Goal: Task Accomplishment & Management: Manage account settings

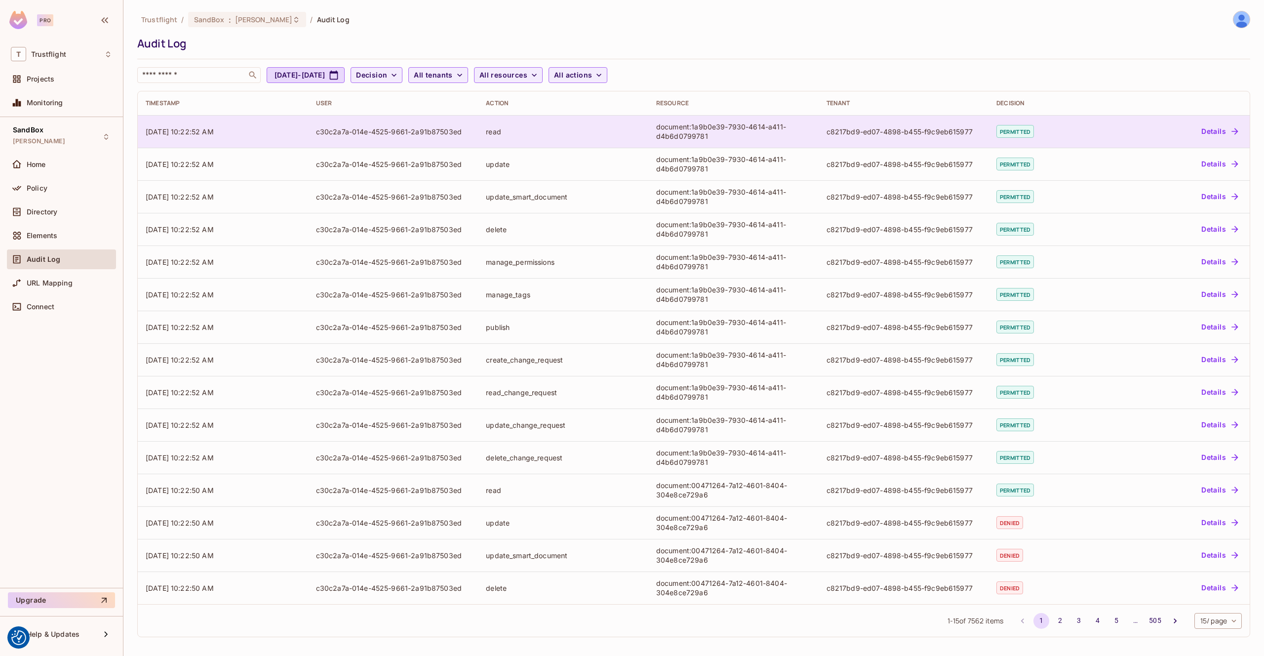
click at [585, 128] on div "read" at bounding box center [563, 131] width 155 height 9
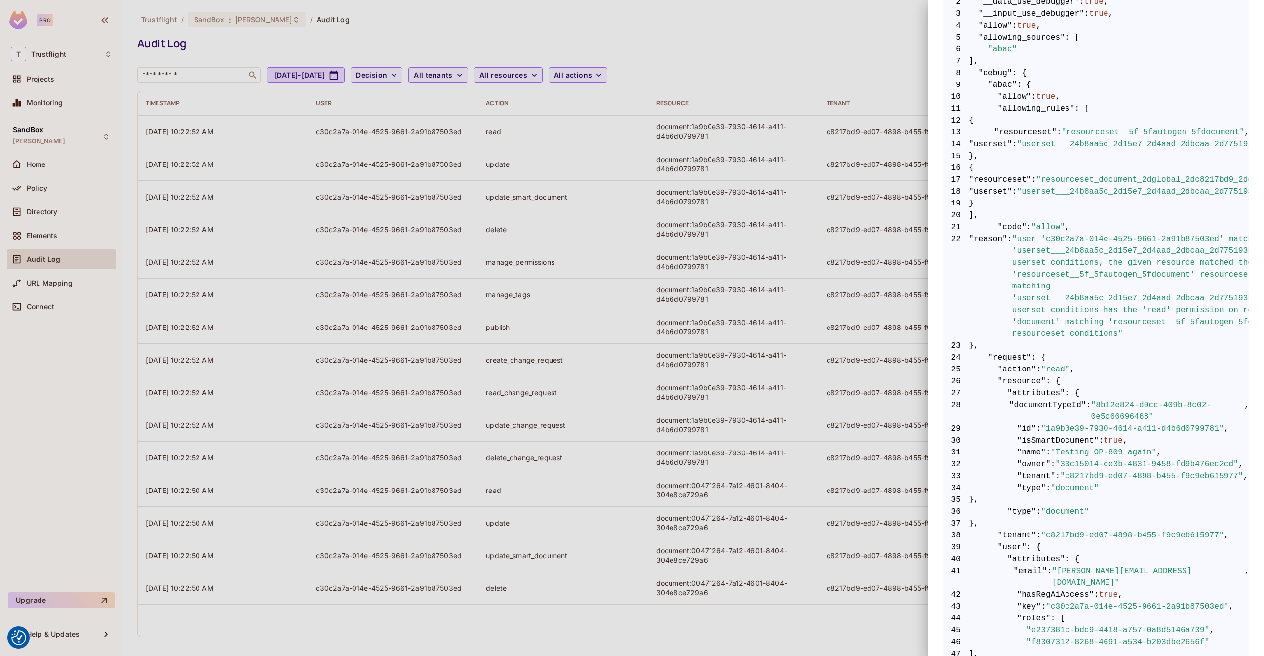
scroll to position [220, 0]
click at [786, 48] on div at bounding box center [632, 328] width 1264 height 656
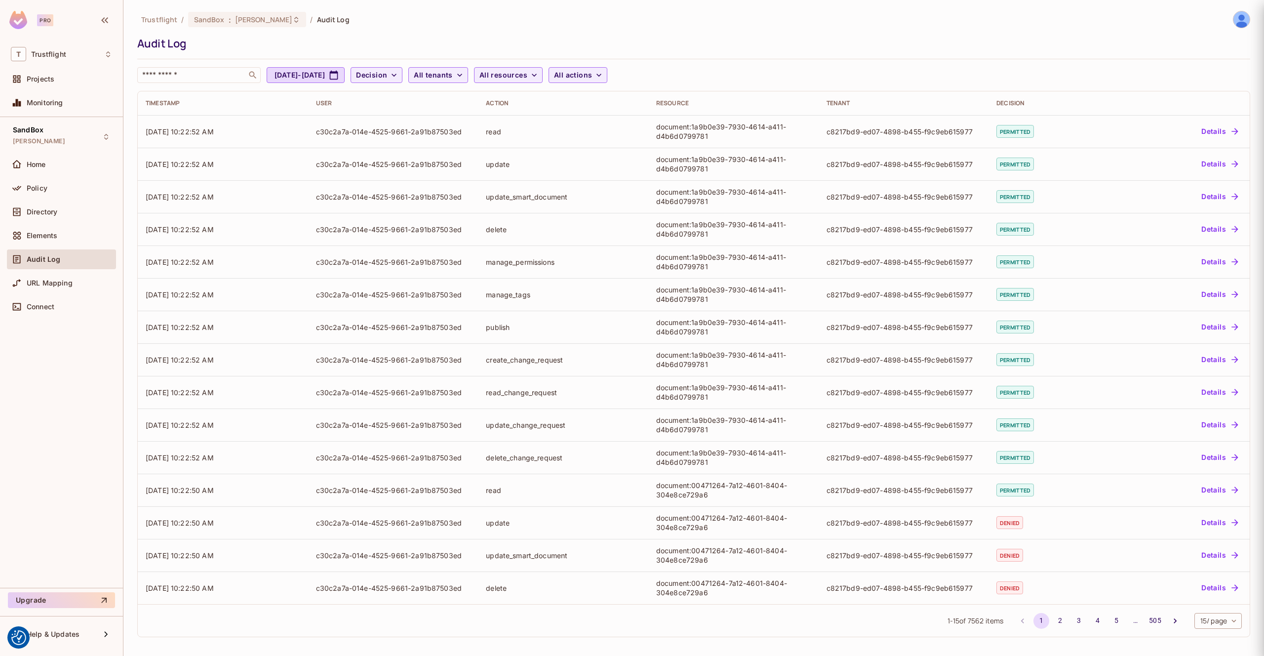
scroll to position [0, 0]
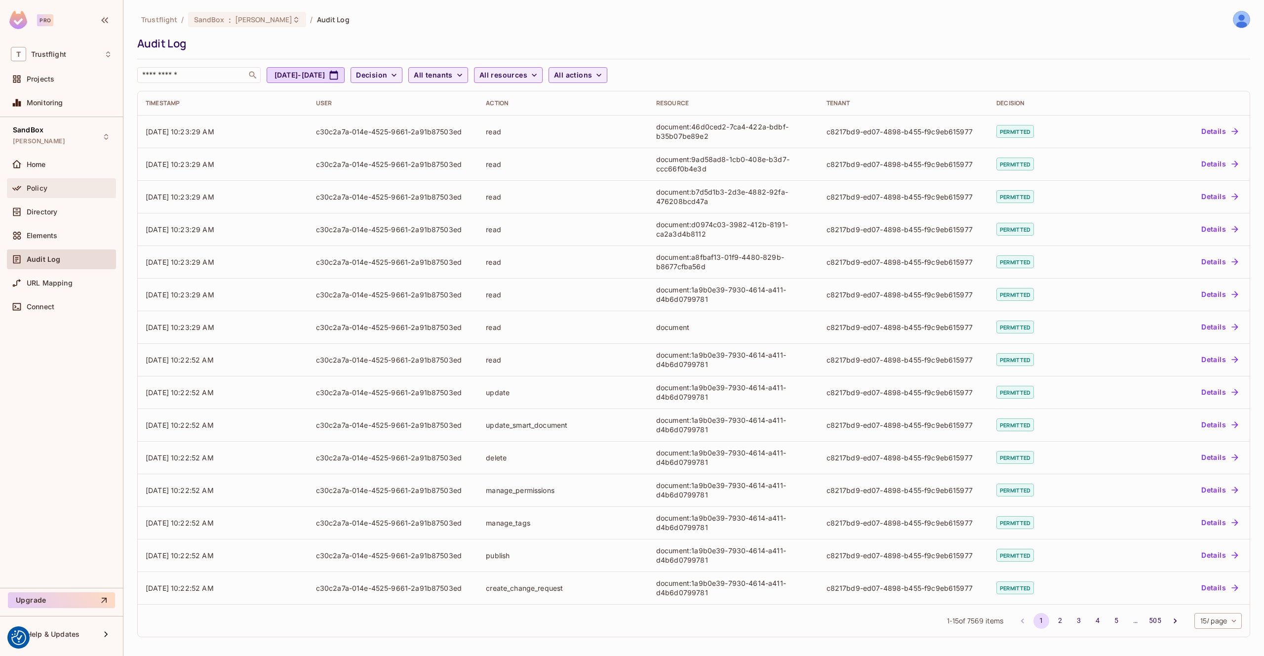
click at [56, 184] on div "Policy" at bounding box center [69, 188] width 85 height 8
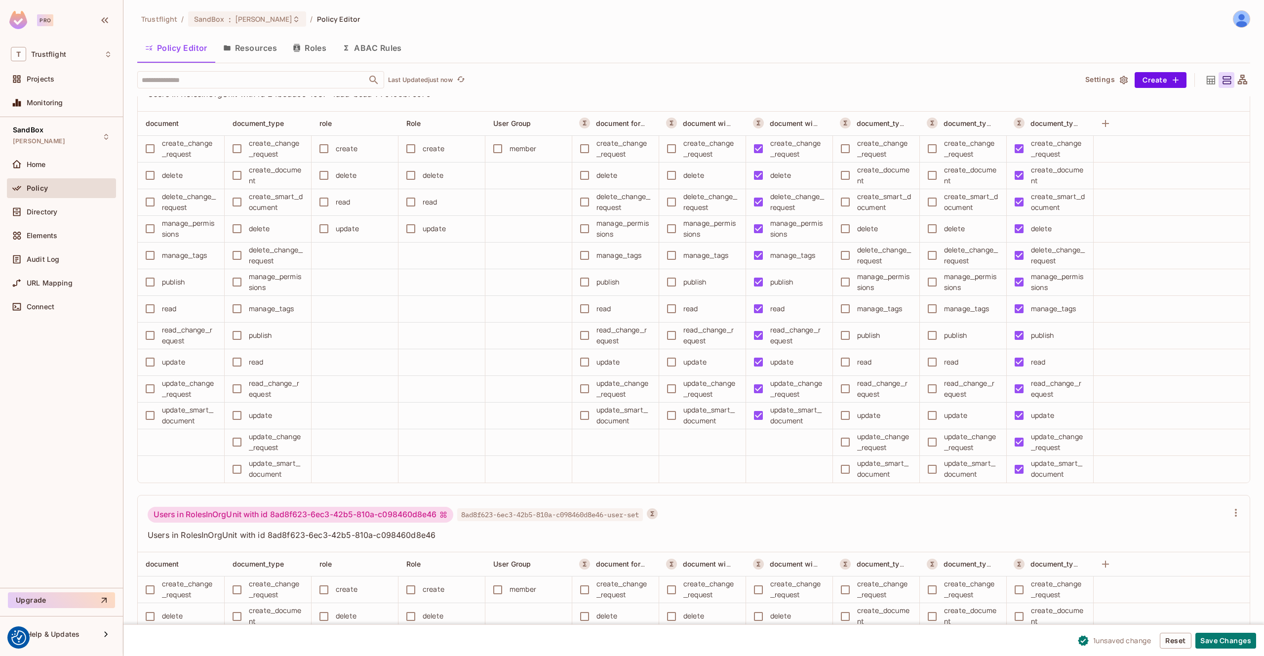
scroll to position [7704, 0]
click at [1232, 639] on button "Save Changes" at bounding box center [1225, 640] width 61 height 16
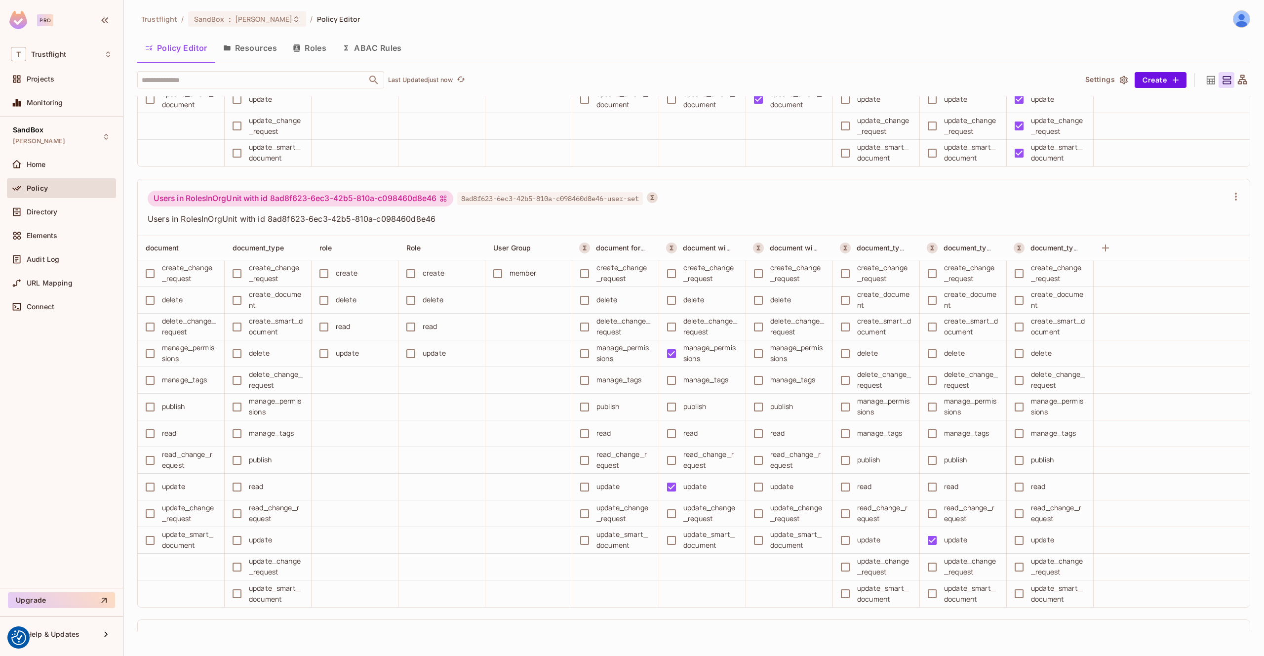
scroll to position [7648, 0]
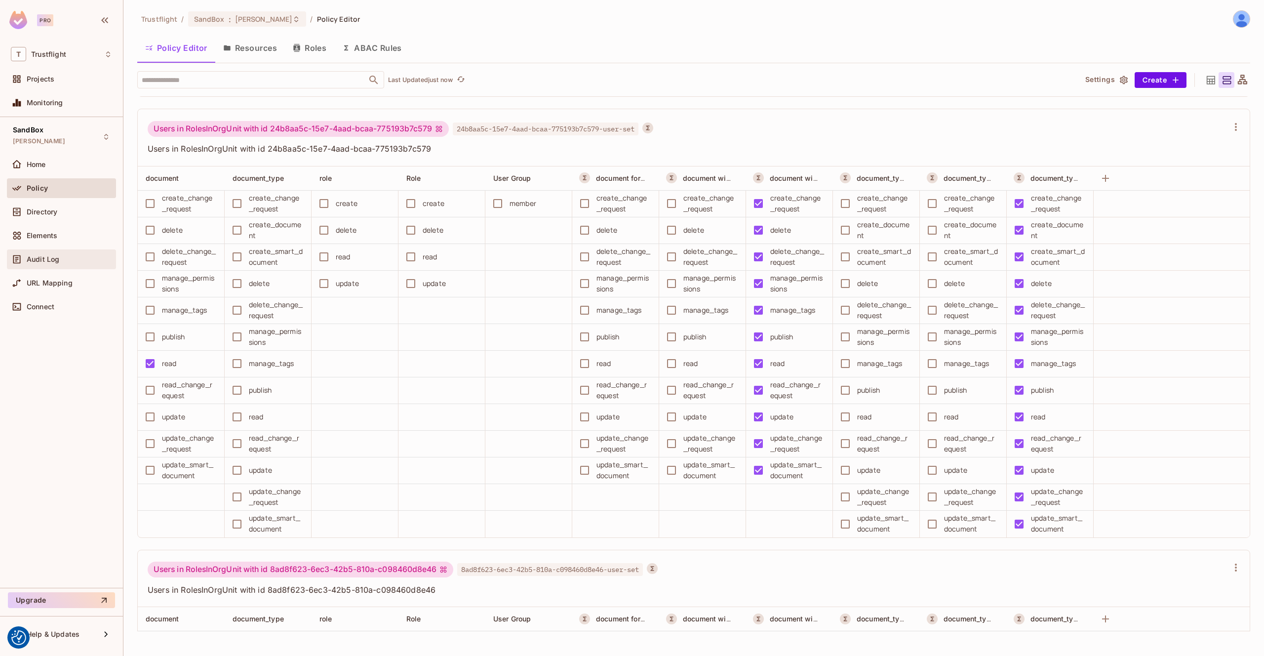
click at [54, 250] on div "Audit Log" at bounding box center [61, 259] width 109 height 20
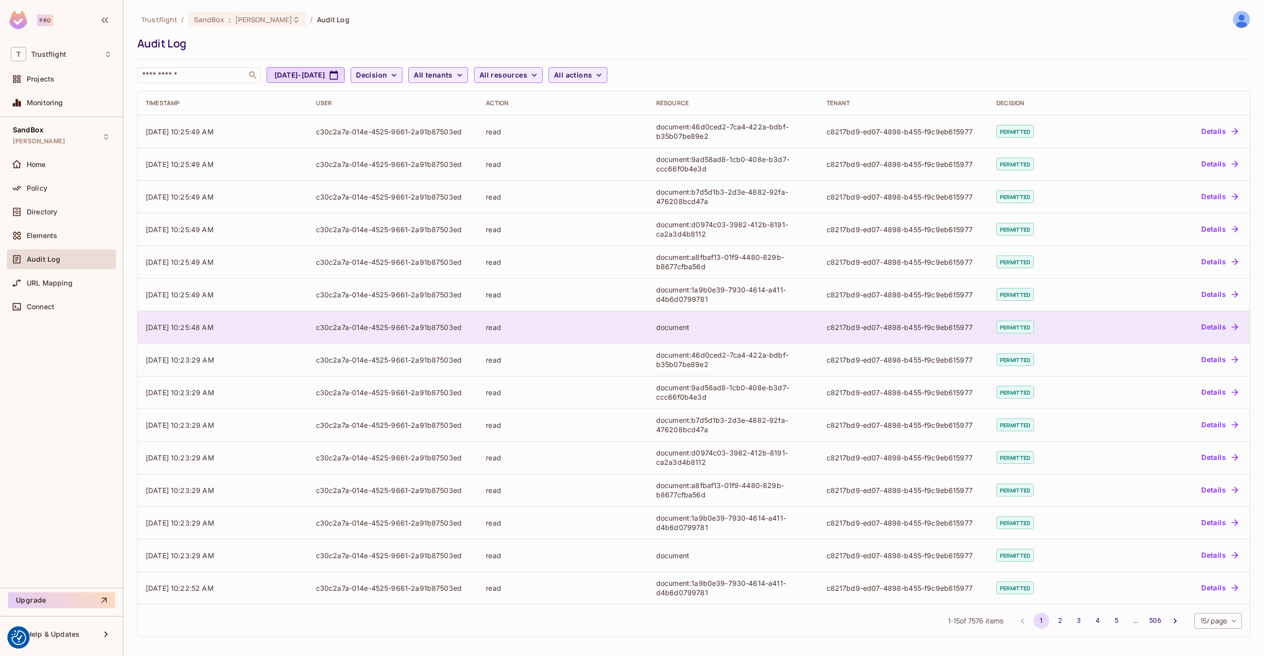
click at [619, 323] on div "read" at bounding box center [563, 326] width 155 height 9
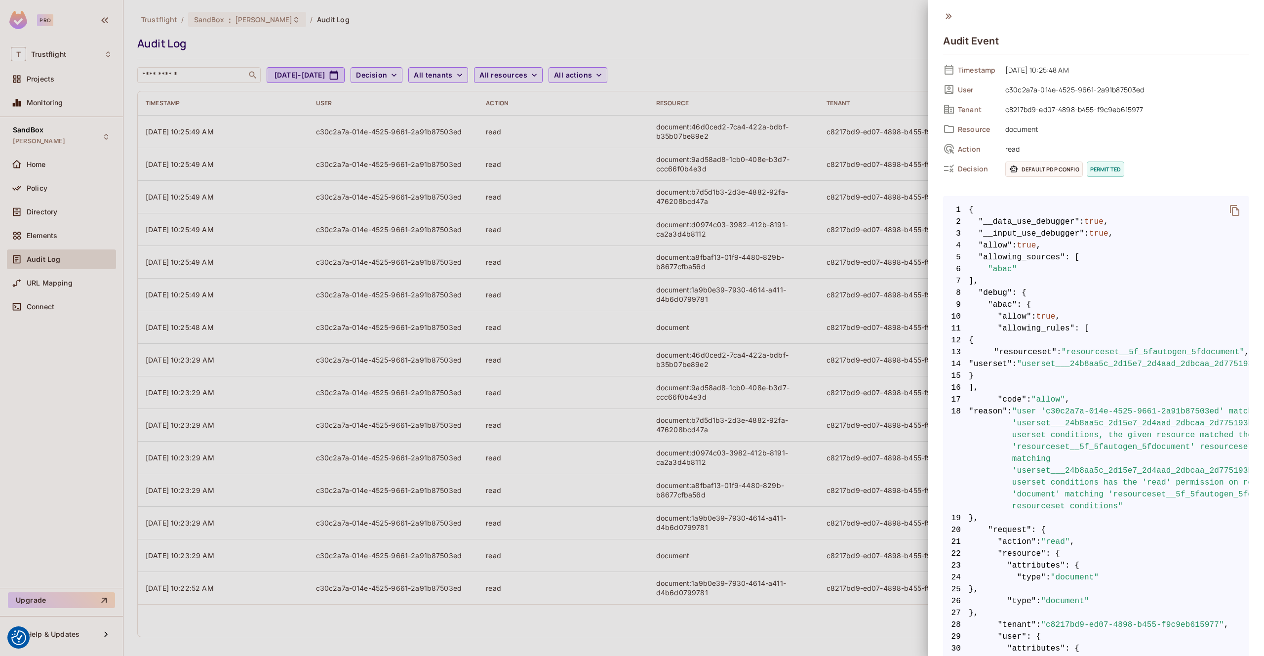
click at [634, 286] on div at bounding box center [632, 328] width 1264 height 656
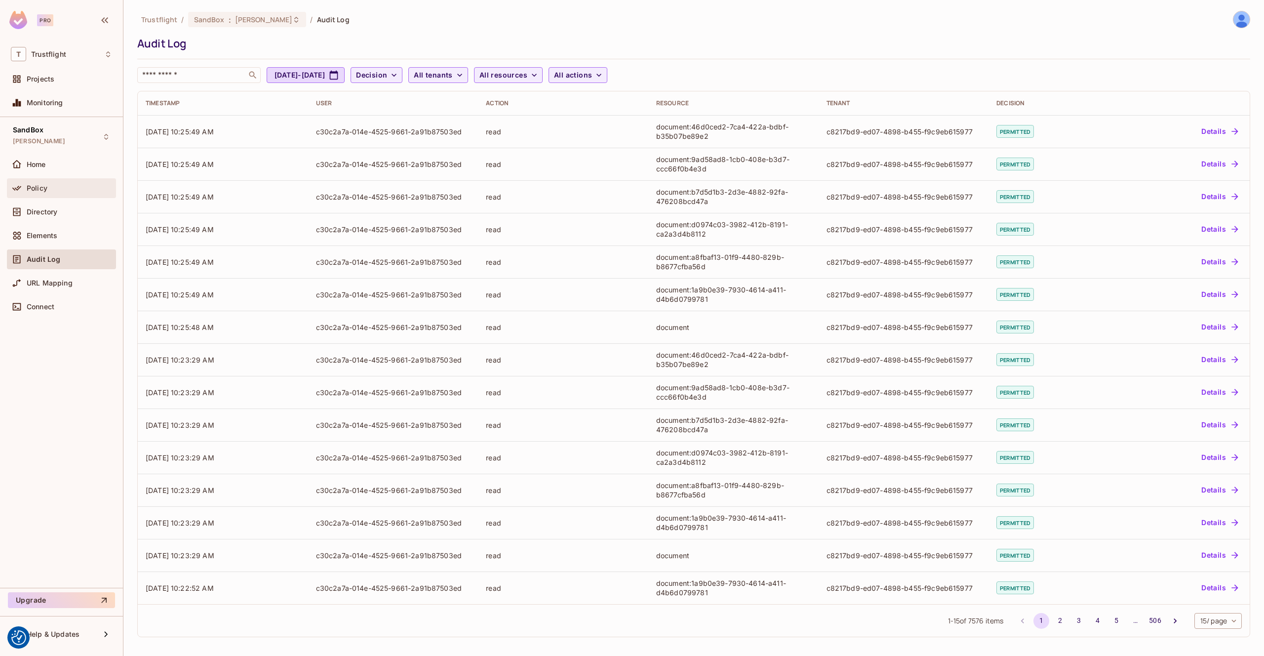
click at [42, 192] on span "Policy" at bounding box center [37, 188] width 21 height 8
click at [59, 191] on div "Policy" at bounding box center [69, 188] width 85 height 8
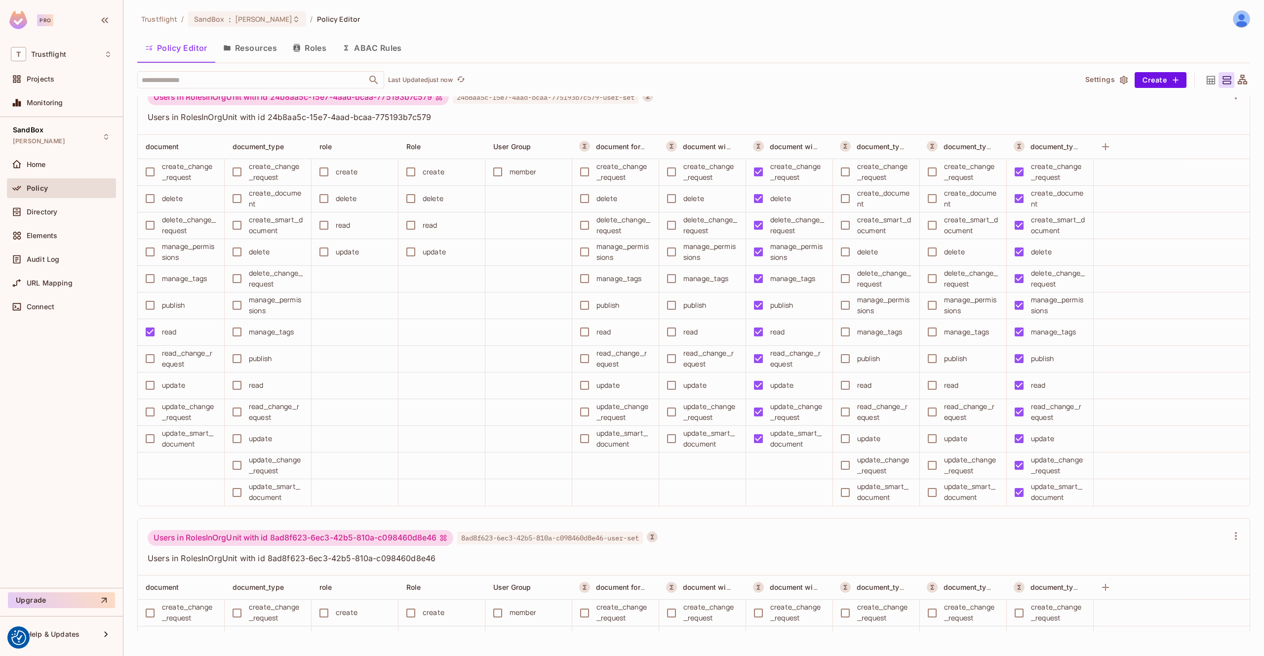
scroll to position [7608, 0]
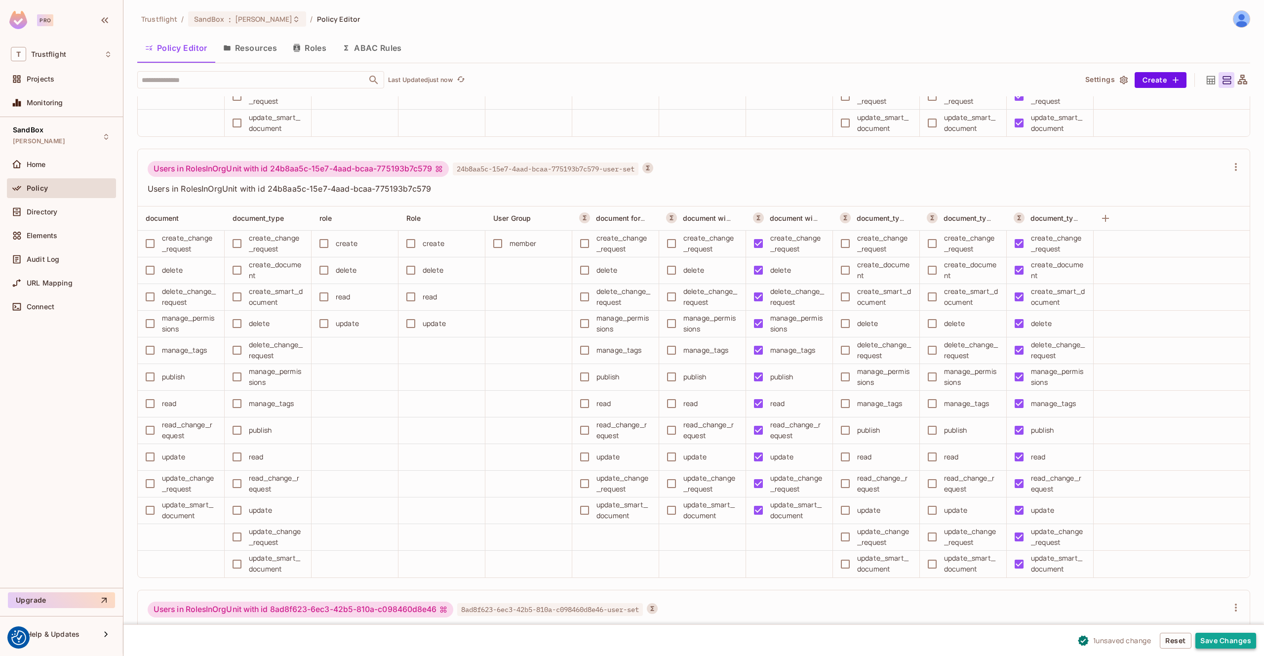
click at [1222, 639] on button "Save Changes" at bounding box center [1225, 640] width 61 height 16
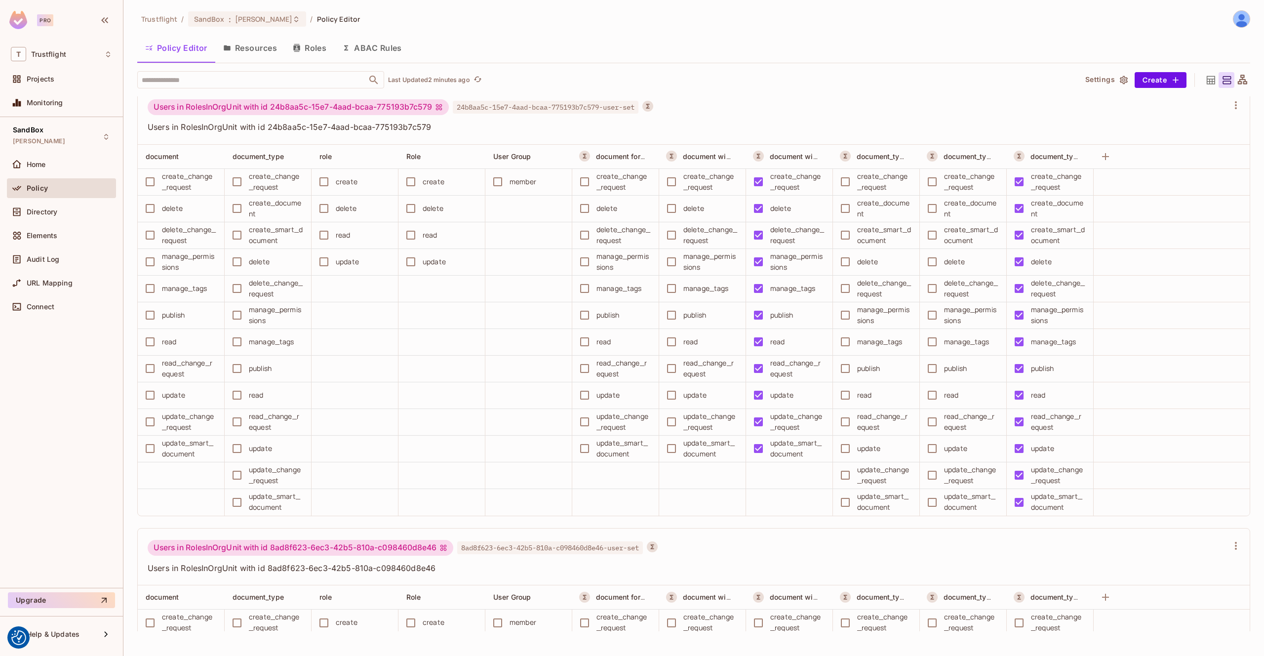
scroll to position [7639, 0]
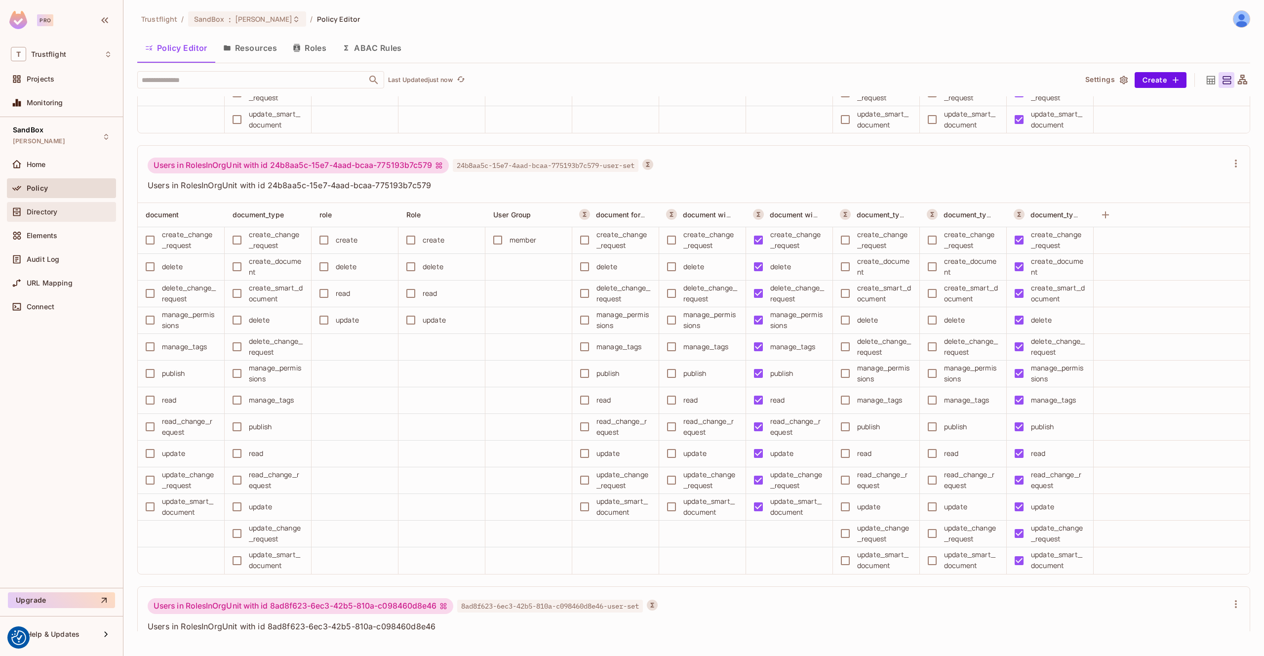
scroll to position [25, 4]
